Goal: Task Accomplishment & Management: Use online tool/utility

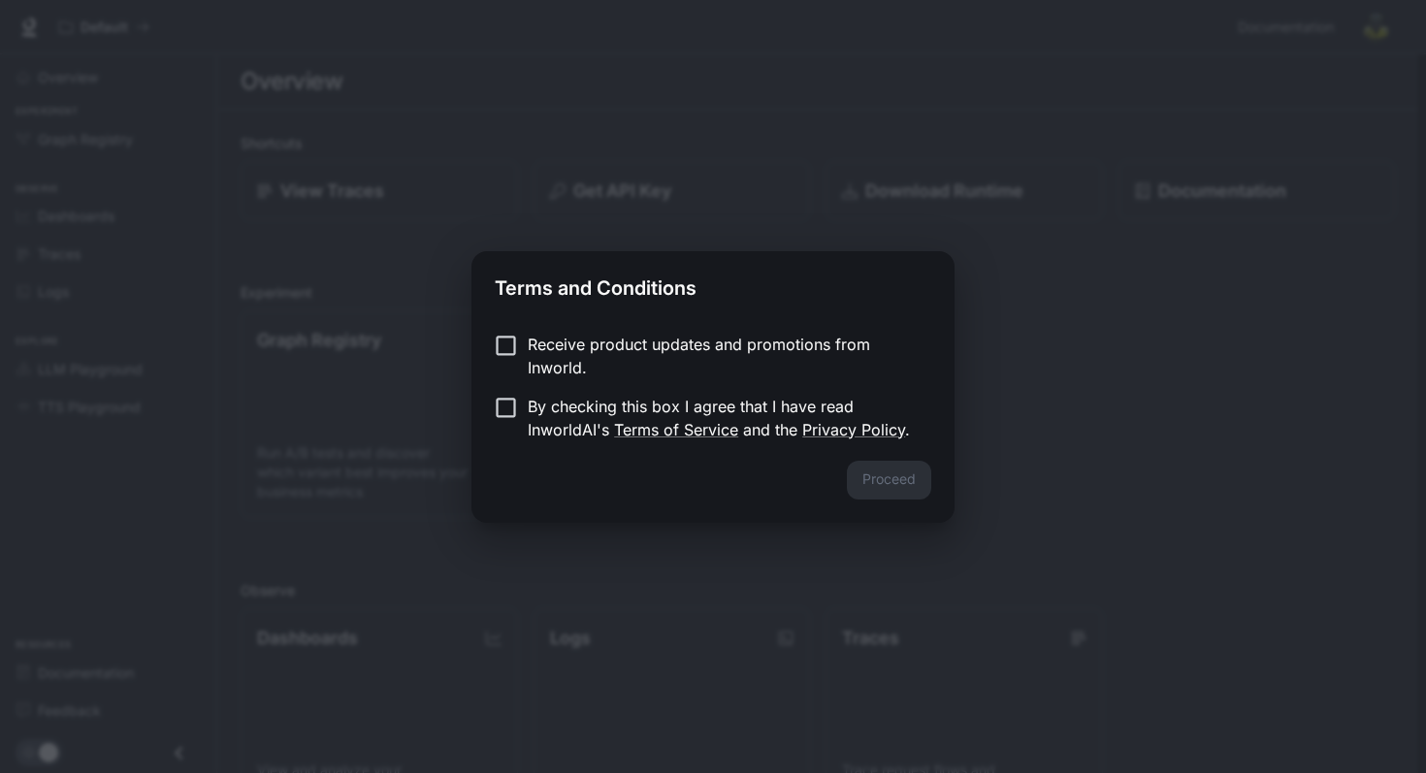
click at [601, 349] on p "Receive product updates and promotions from Inworld." at bounding box center [722, 356] width 388 height 47
click at [752, 427] on p "By checking this box I agree that I have read InworldAI's Terms of Service and …" at bounding box center [722, 418] width 388 height 47
click at [867, 478] on button "Proceed" at bounding box center [889, 480] width 84 height 39
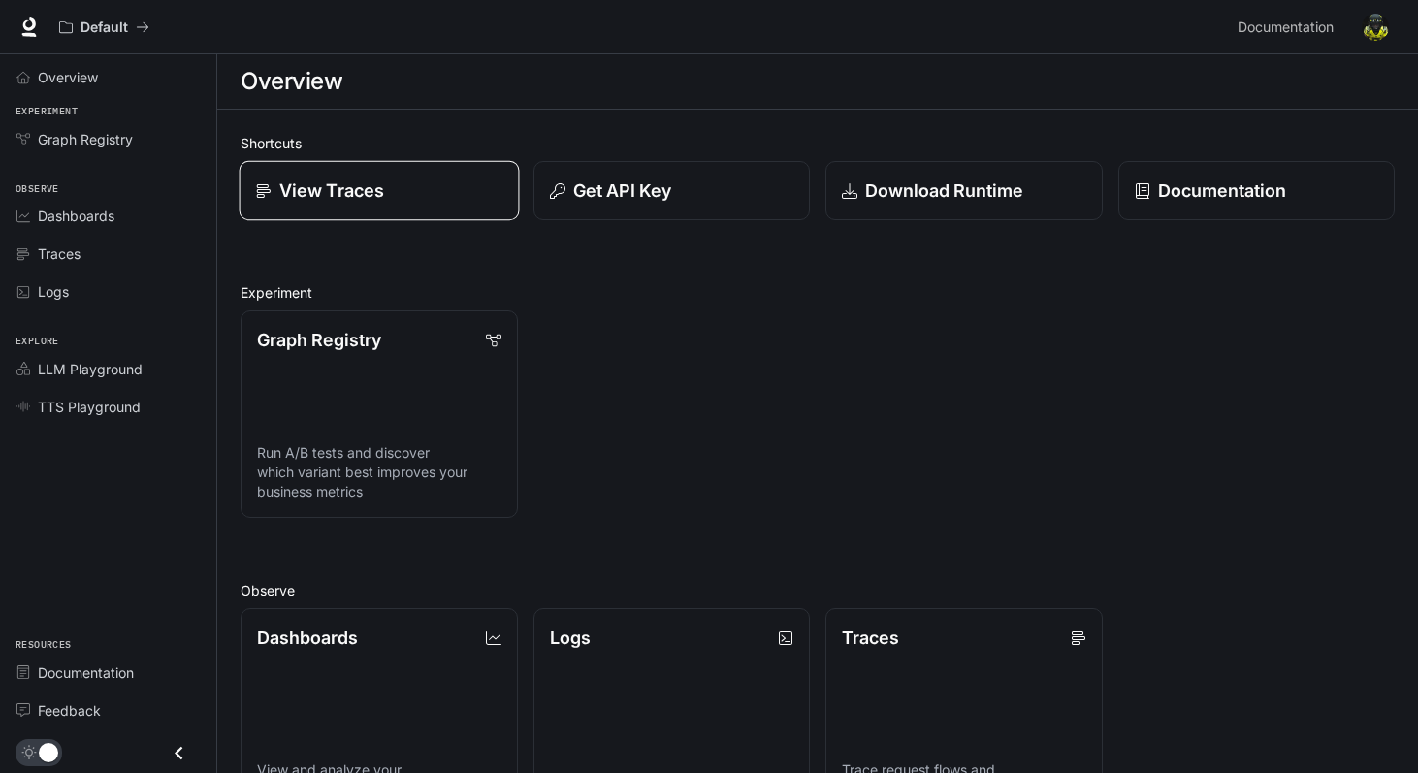
click at [416, 198] on div "View Traces" at bounding box center [379, 190] width 246 height 26
